Goal: Navigation & Orientation: Find specific page/section

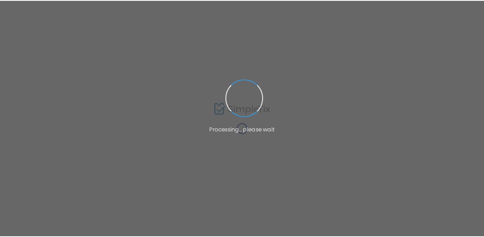
scroll to position [0, 0]
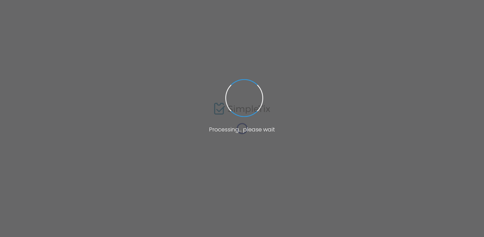
scroll to position [0, 0]
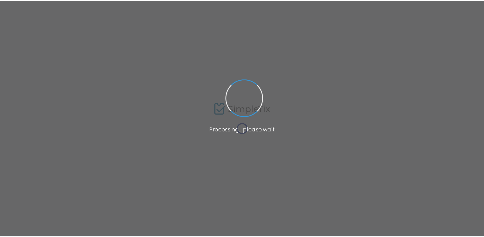
scroll to position [0, 0]
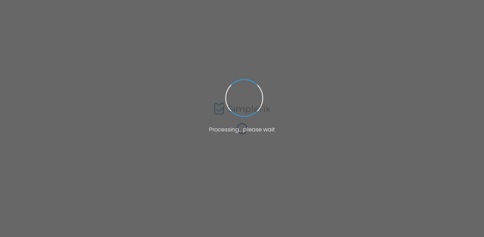
scroll to position [0, 0]
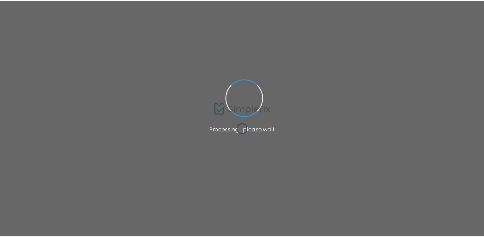
scroll to position [0, 0]
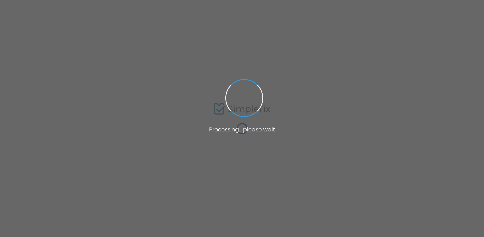
scroll to position [0, 0]
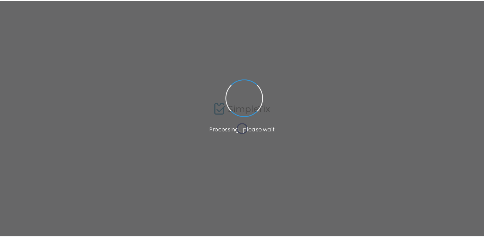
scroll to position [0, 0]
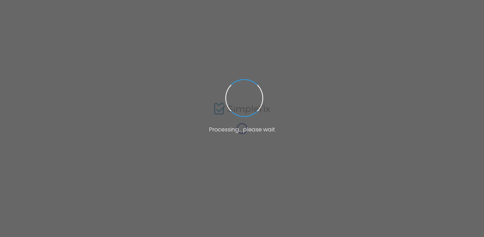
scroll to position [0, 0]
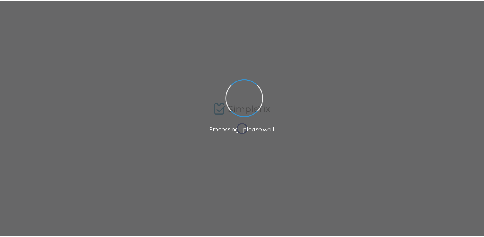
scroll to position [0, 0]
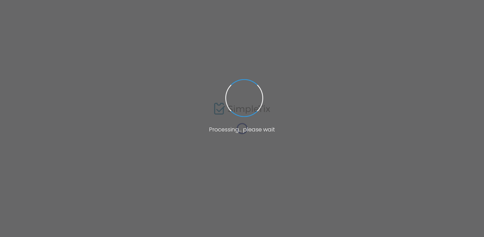
scroll to position [0, 0]
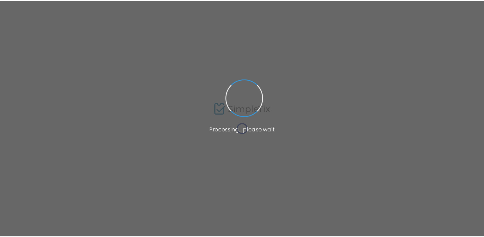
scroll to position [0, 0]
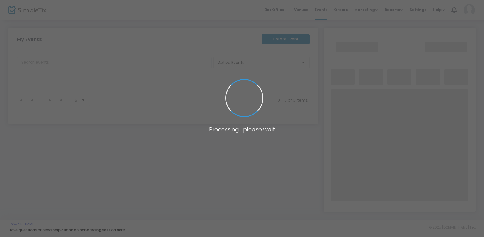
scroll to position [0, 0]
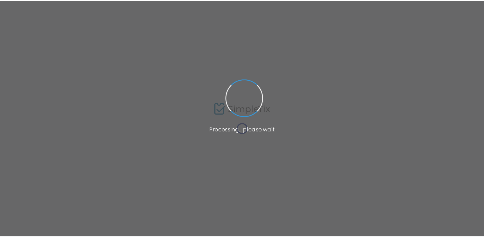
scroll to position [0, 0]
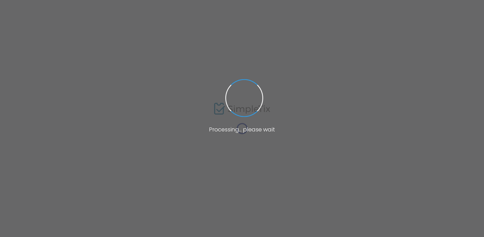
scroll to position [0, 0]
